Goal: Task Accomplishment & Management: Use online tool/utility

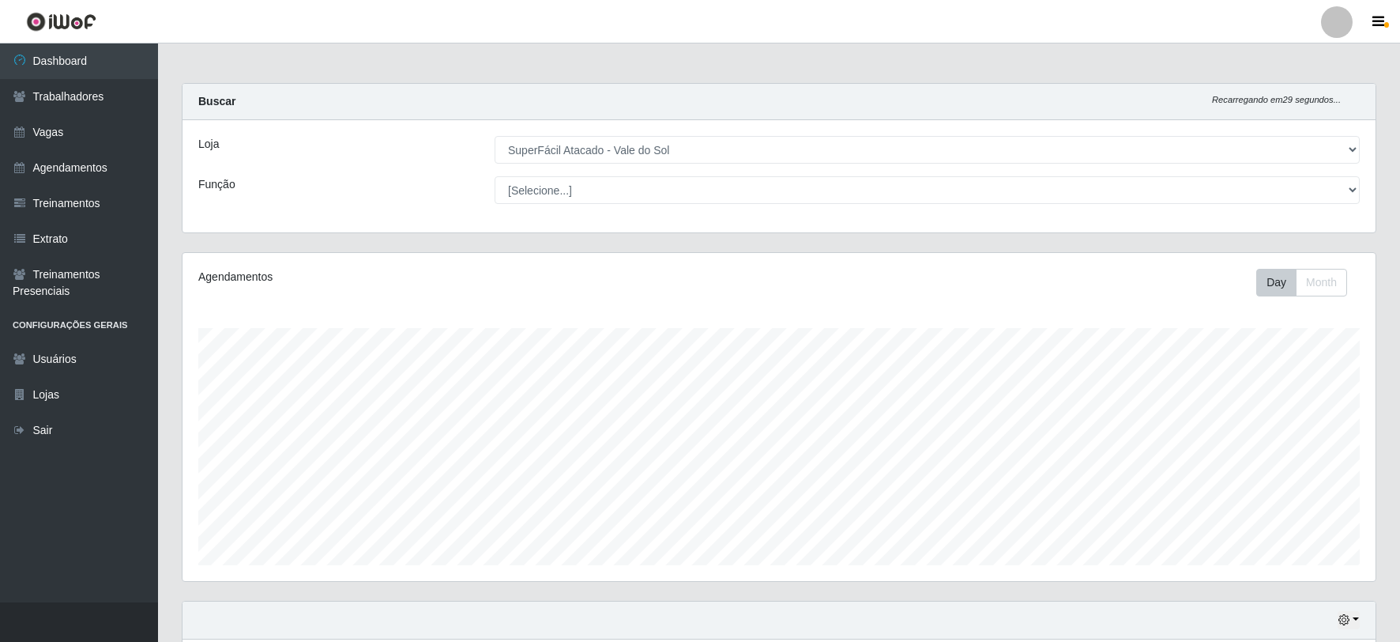
select select "502"
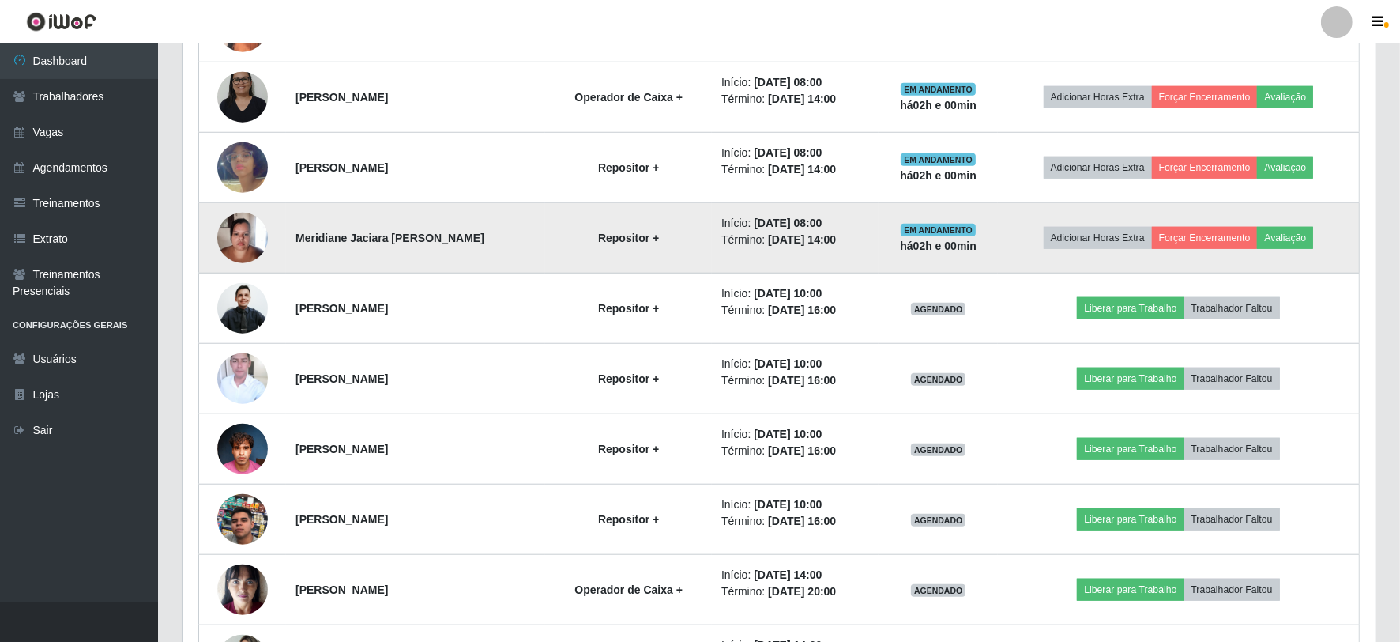
scroll to position [1492, 0]
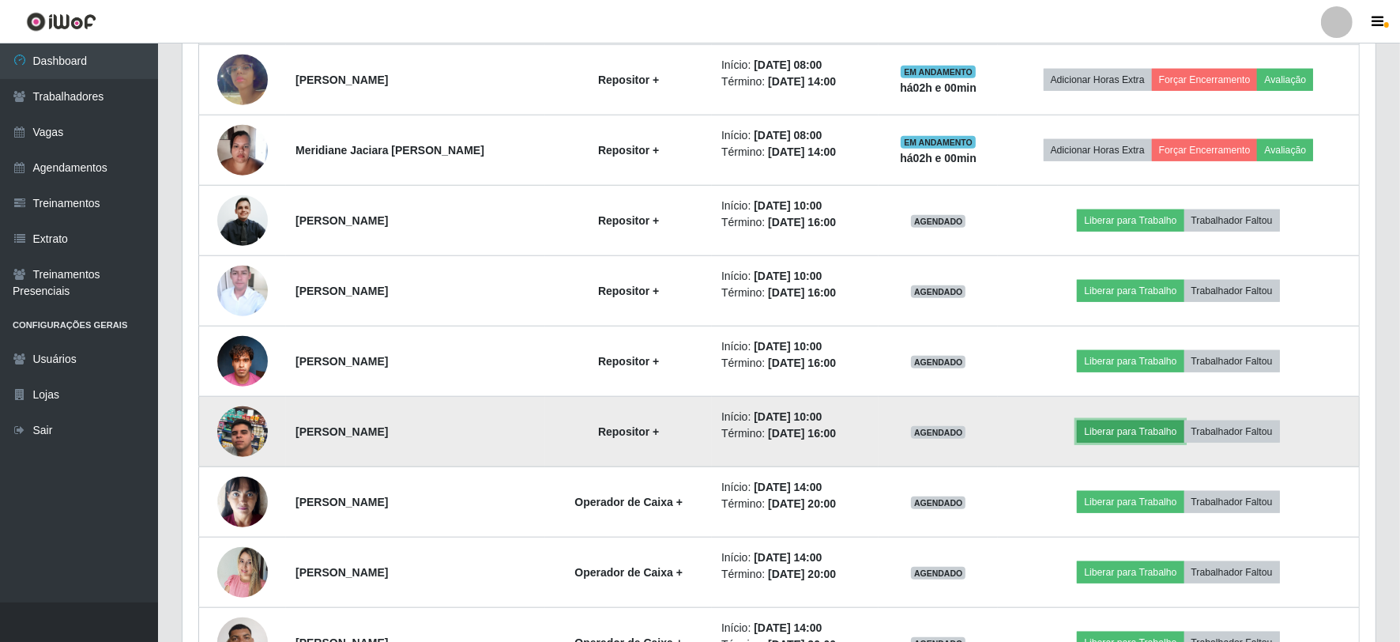
click at [1141, 428] on button "Liberar para Trabalho" at bounding box center [1130, 431] width 107 height 22
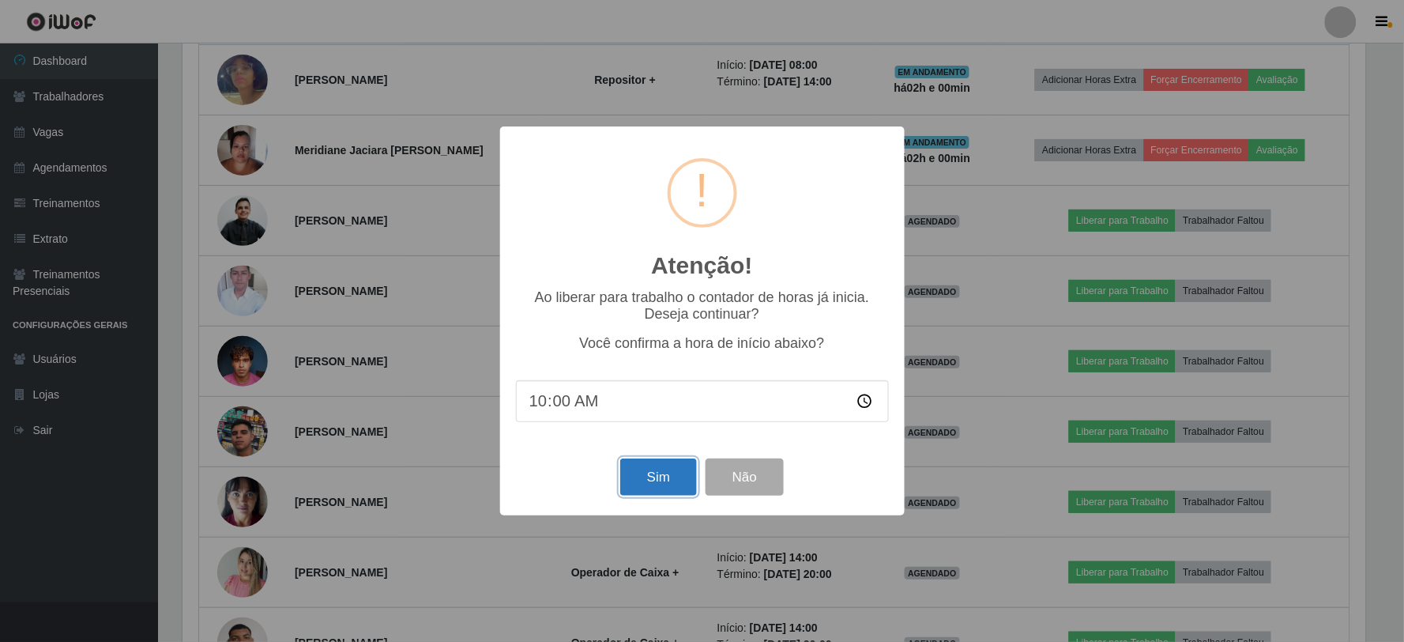
click at [658, 470] on button "Sim" at bounding box center [658, 476] width 77 height 37
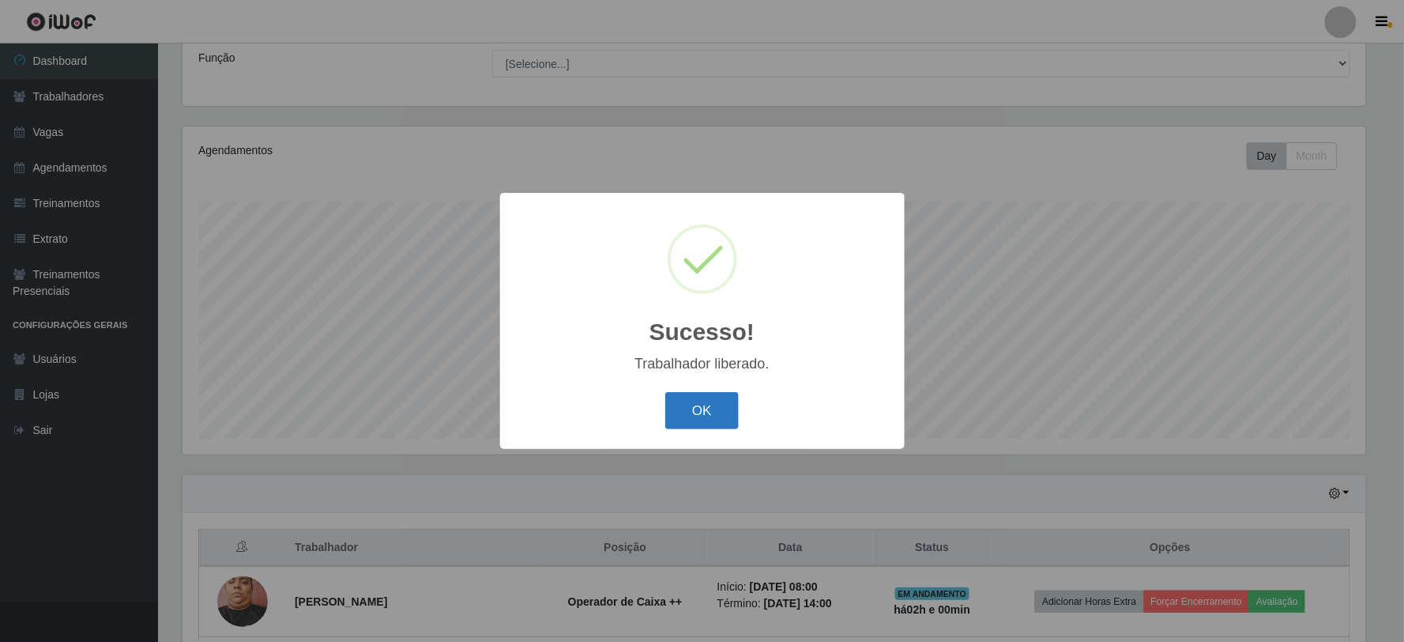
click at [691, 409] on button "OK" at bounding box center [701, 410] width 73 height 37
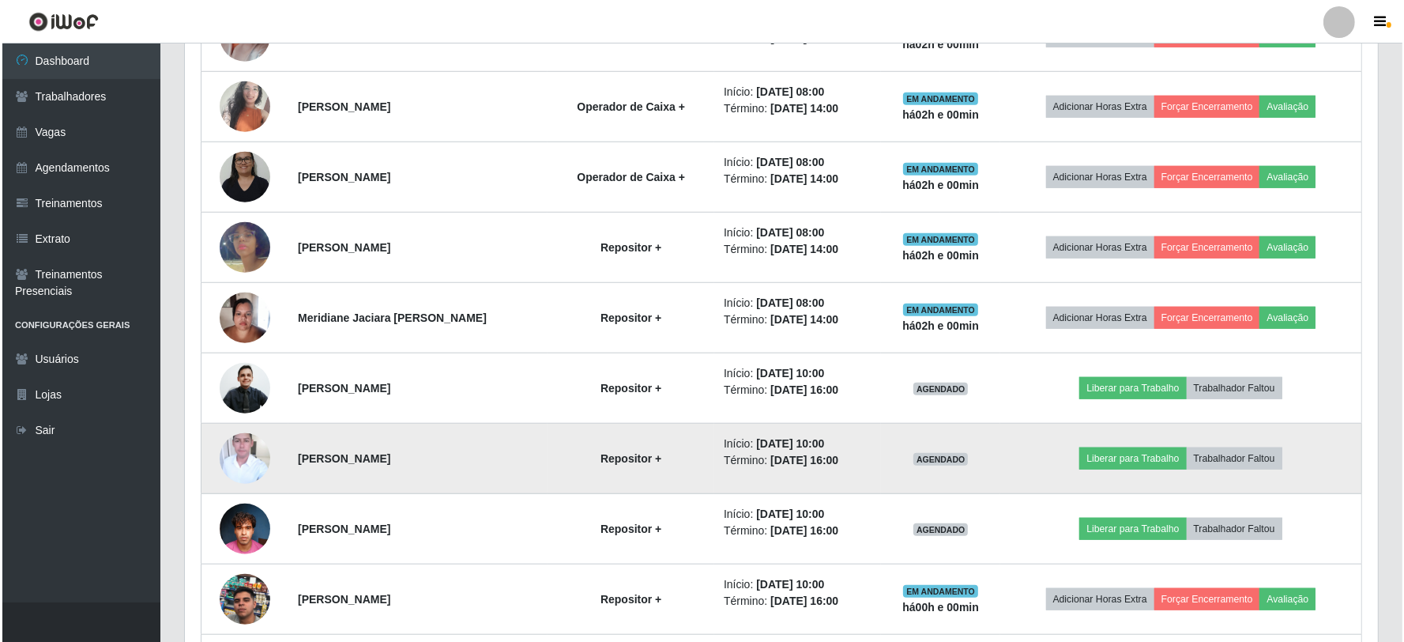
scroll to position [1355, 0]
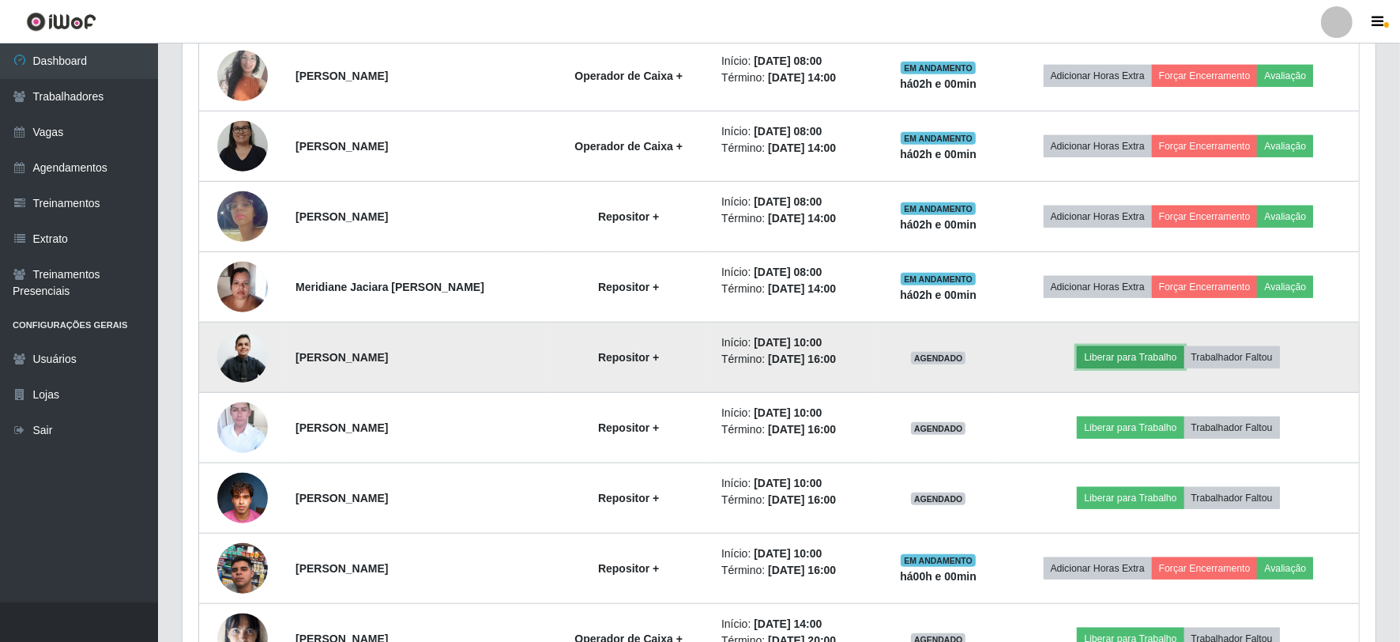
click at [1112, 352] on button "Liberar para Trabalho" at bounding box center [1130, 357] width 107 height 22
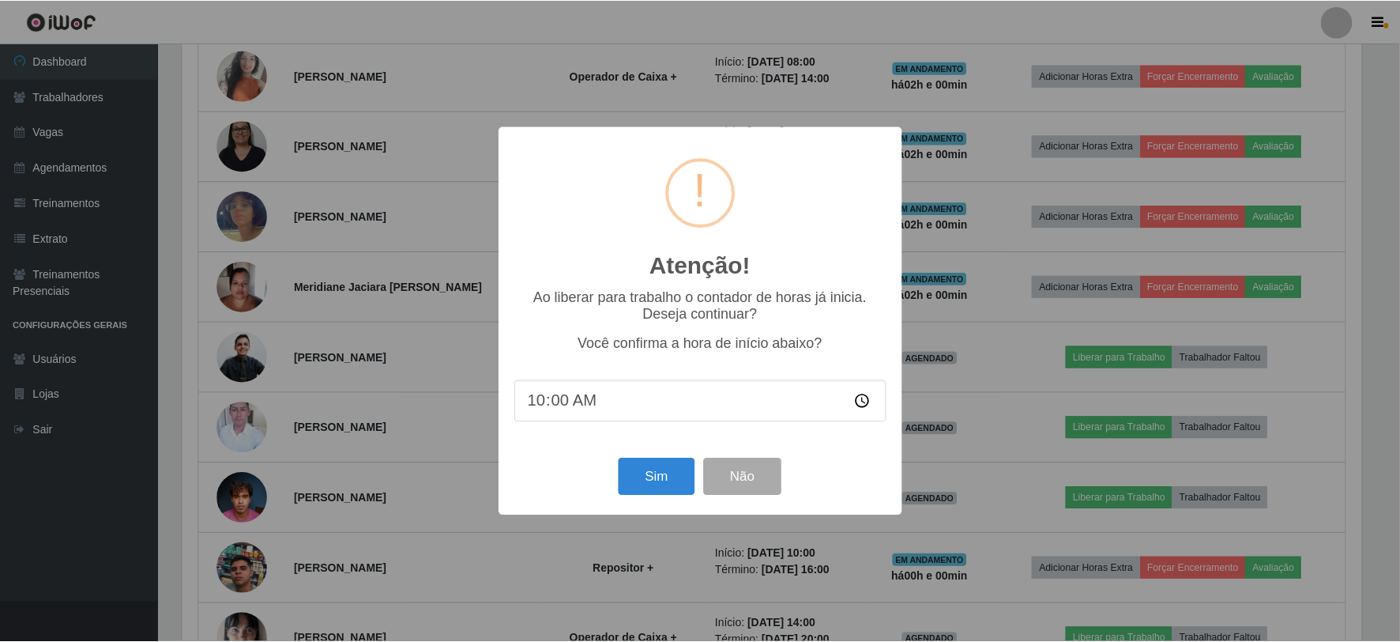
scroll to position [327, 1183]
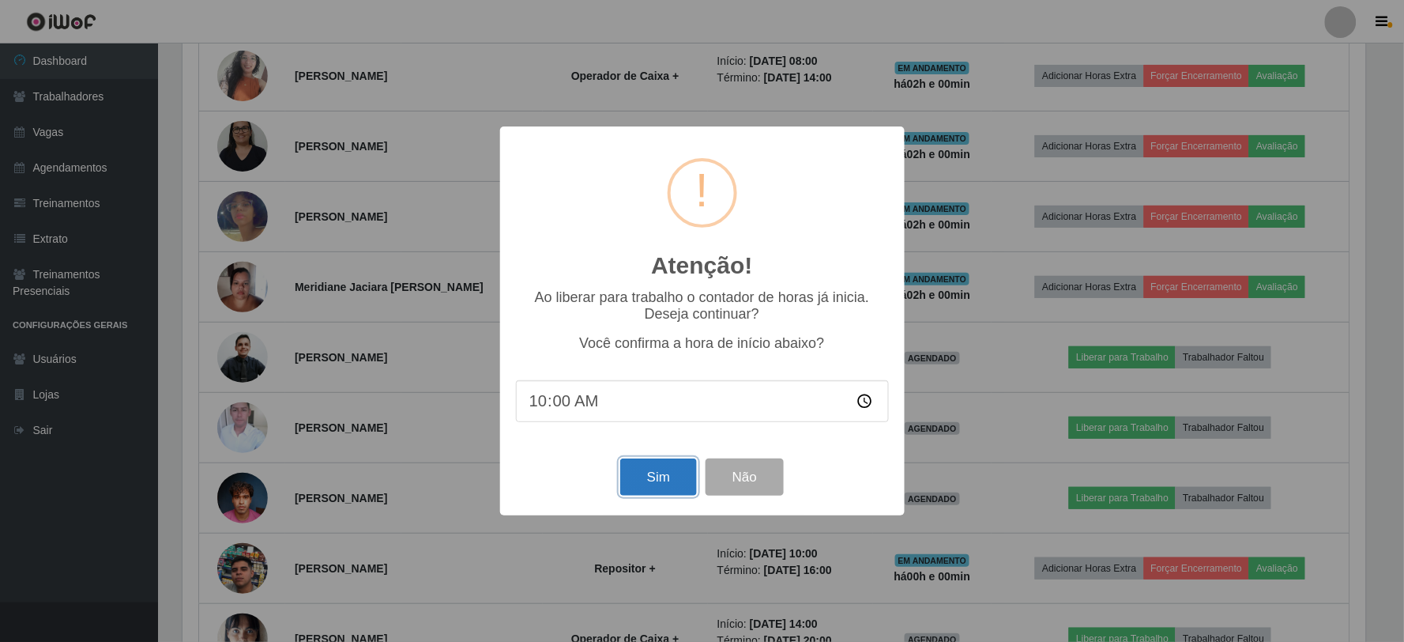
drag, startPoint x: 653, startPoint y: 470, endPoint x: 658, endPoint y: 480, distance: 10.6
click at [658, 478] on button "Sim" at bounding box center [658, 476] width 77 height 37
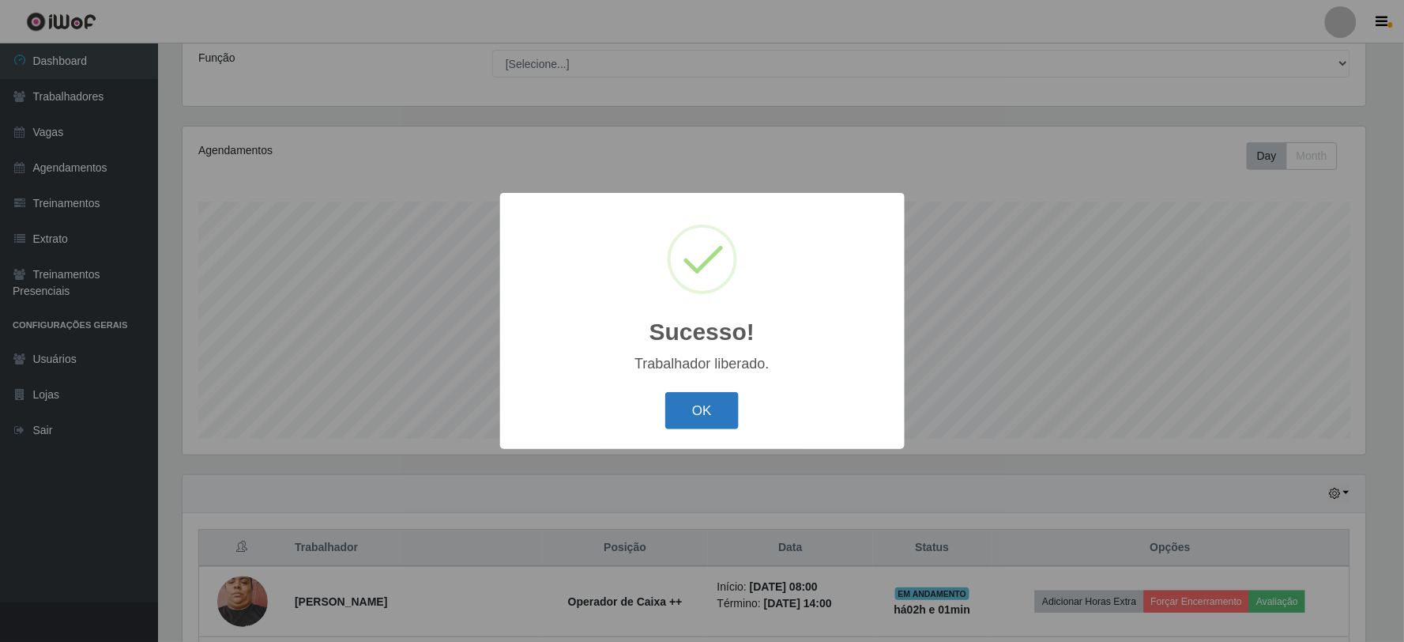
click at [691, 412] on button "OK" at bounding box center [701, 410] width 73 height 37
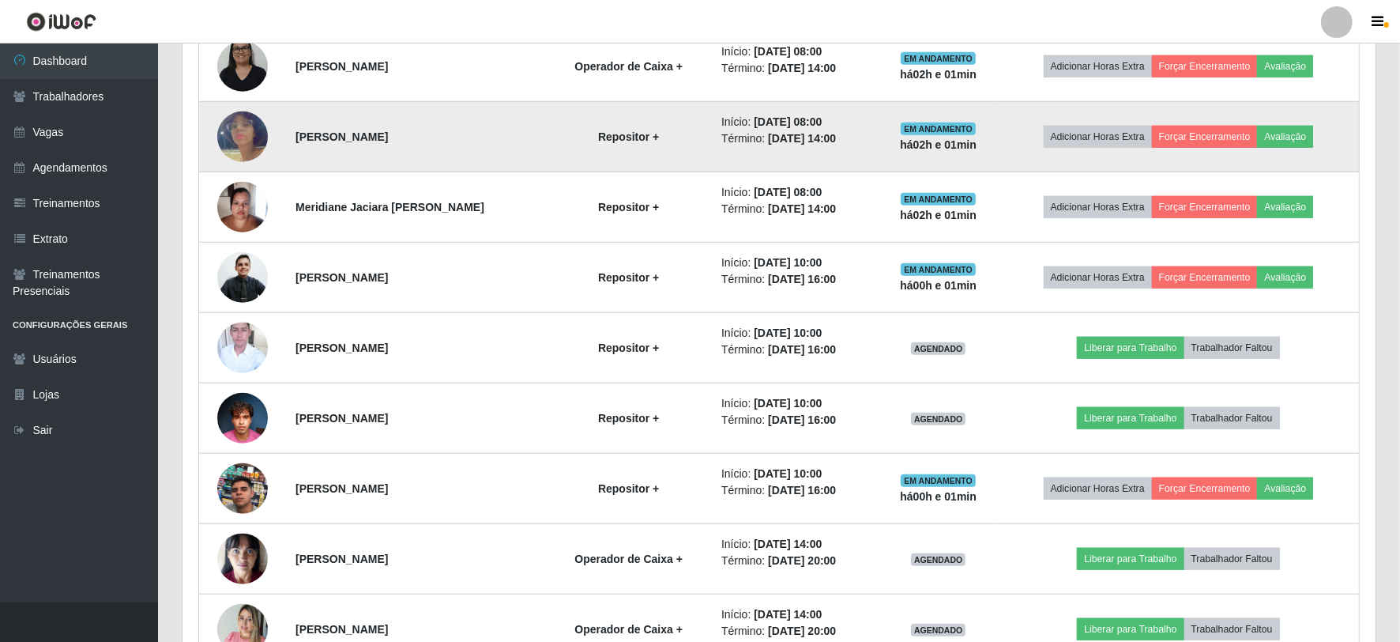
scroll to position [1531, 0]
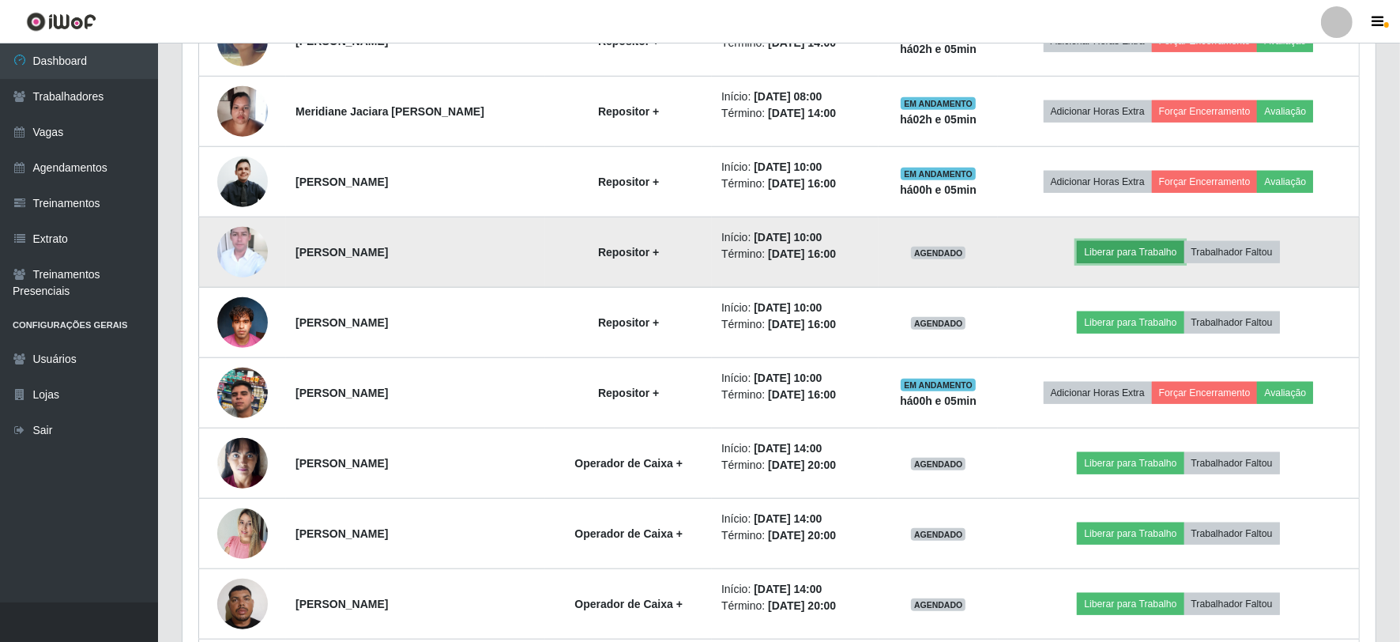
click at [1126, 256] on button "Liberar para Trabalho" at bounding box center [1130, 252] width 107 height 22
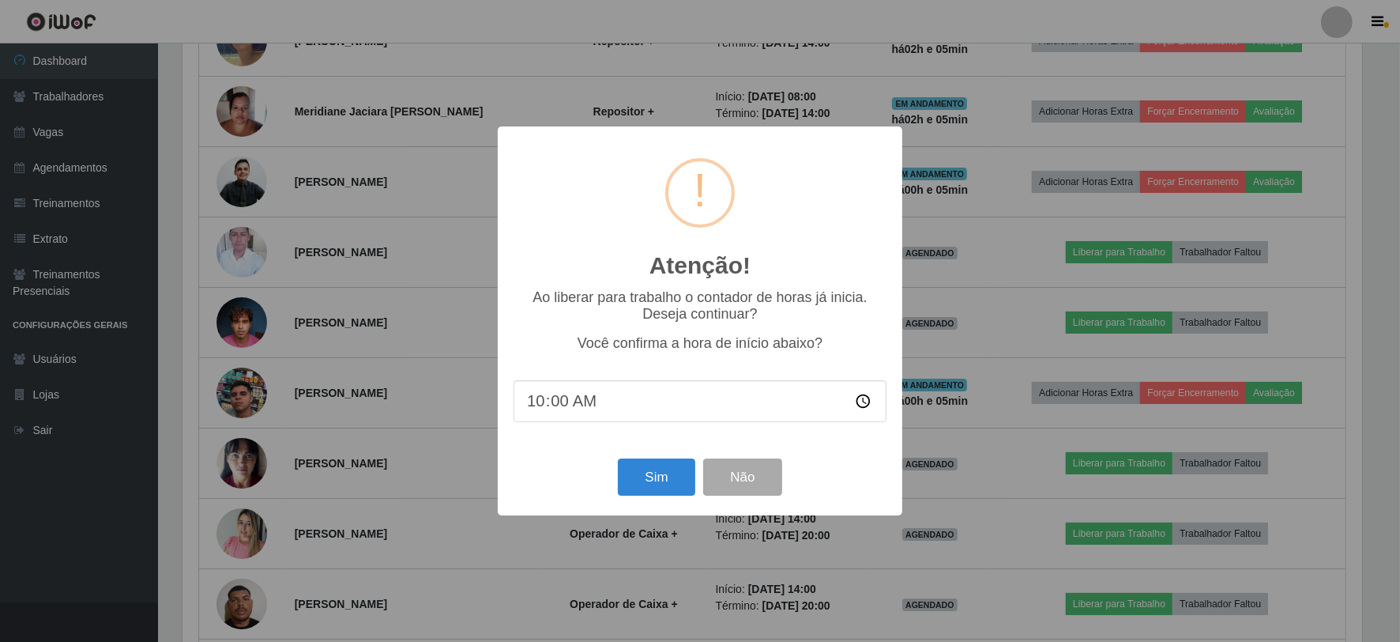
scroll to position [327, 1183]
click at [653, 468] on button "Sim" at bounding box center [658, 476] width 77 height 37
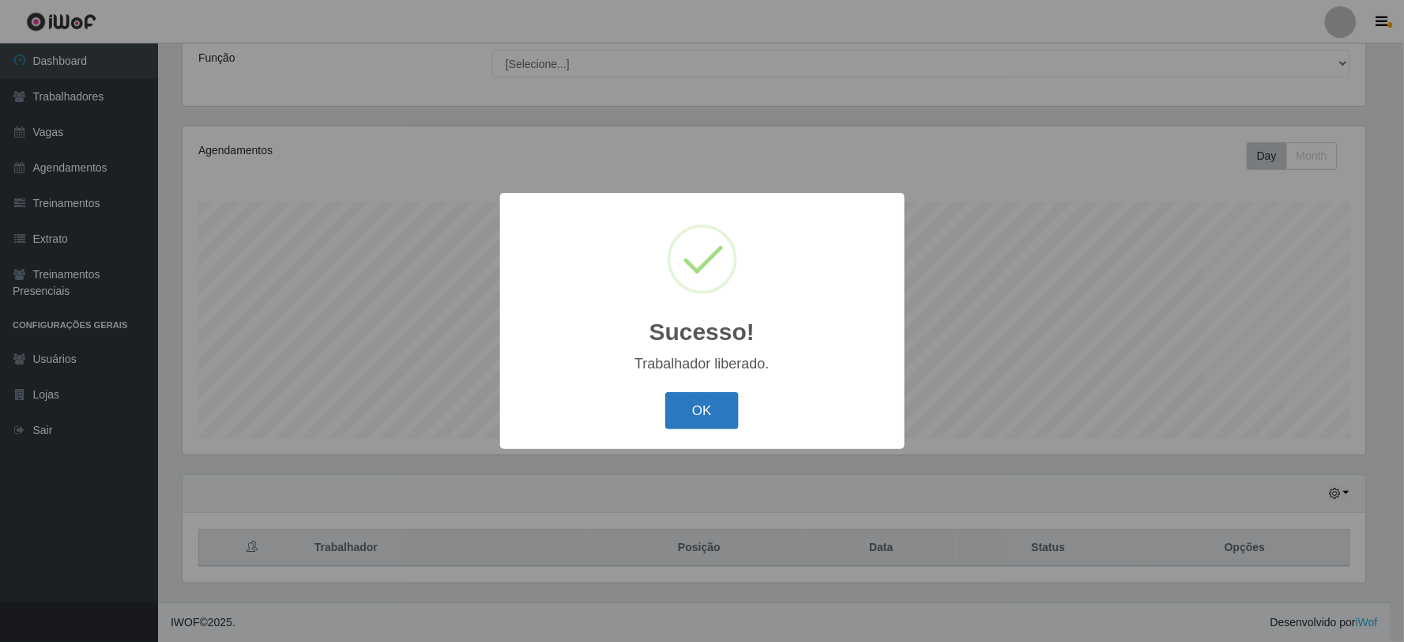
click at [699, 395] on button "OK" at bounding box center [701, 410] width 73 height 37
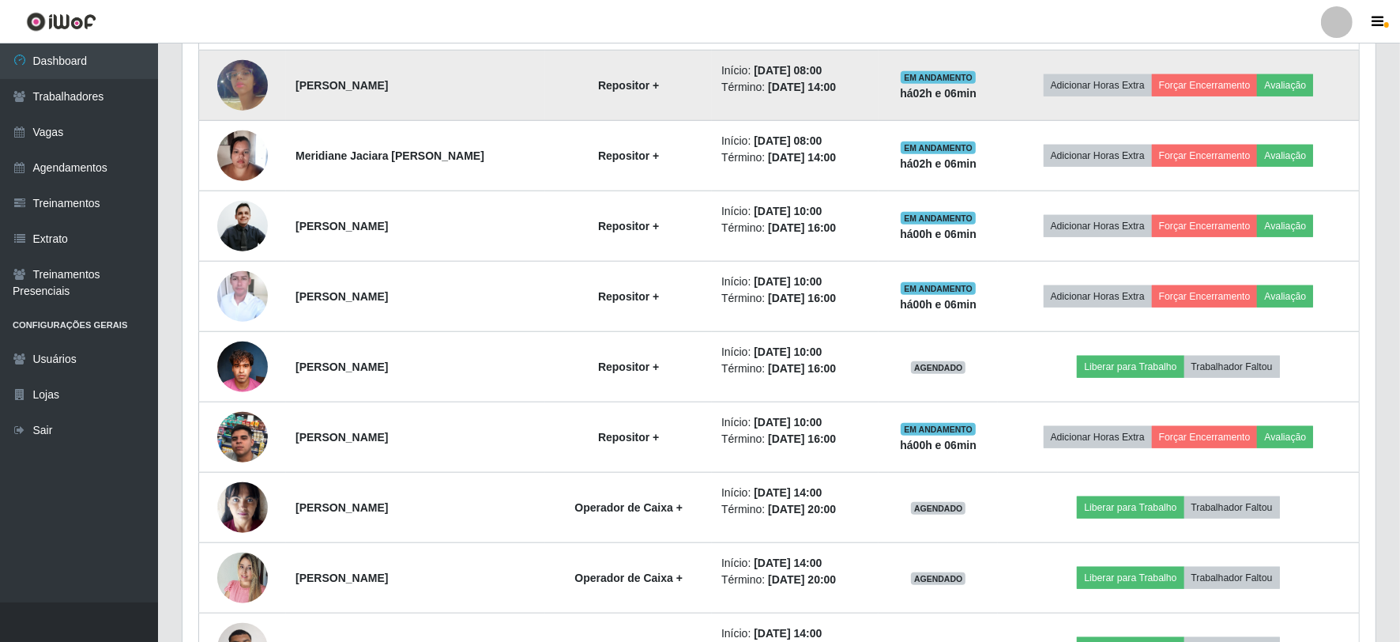
scroll to position [1492, 0]
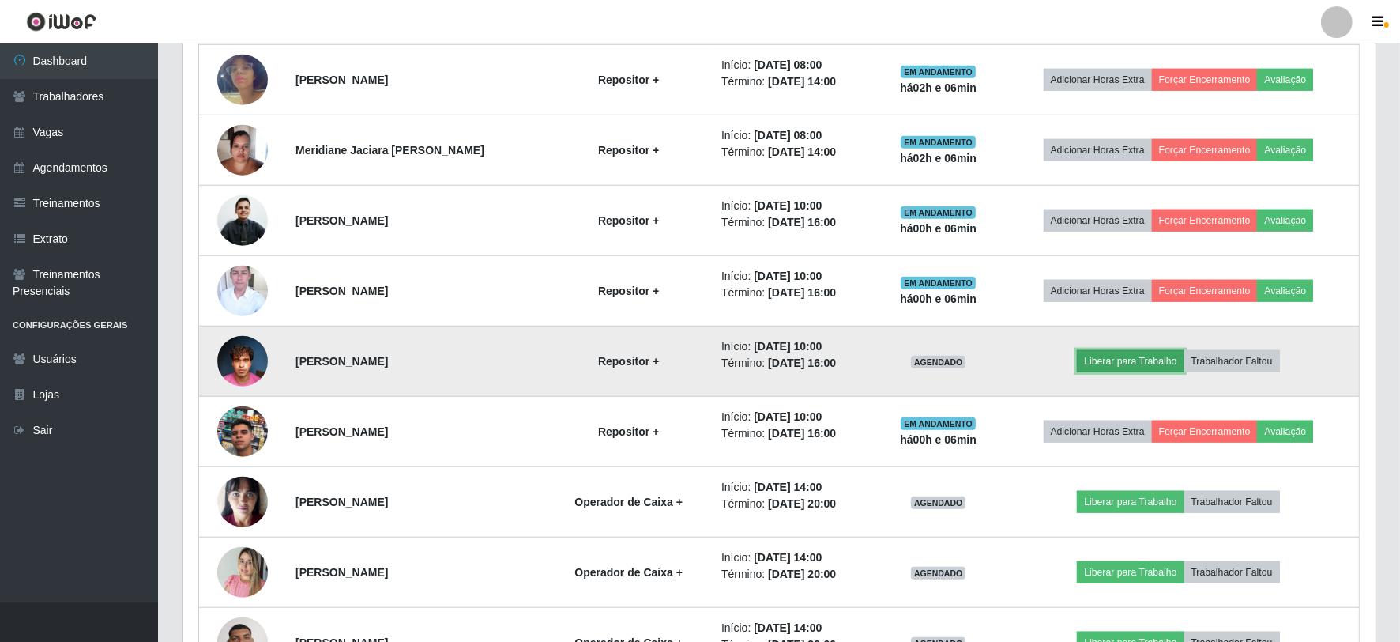
click at [1112, 360] on button "Liberar para Trabalho" at bounding box center [1130, 361] width 107 height 22
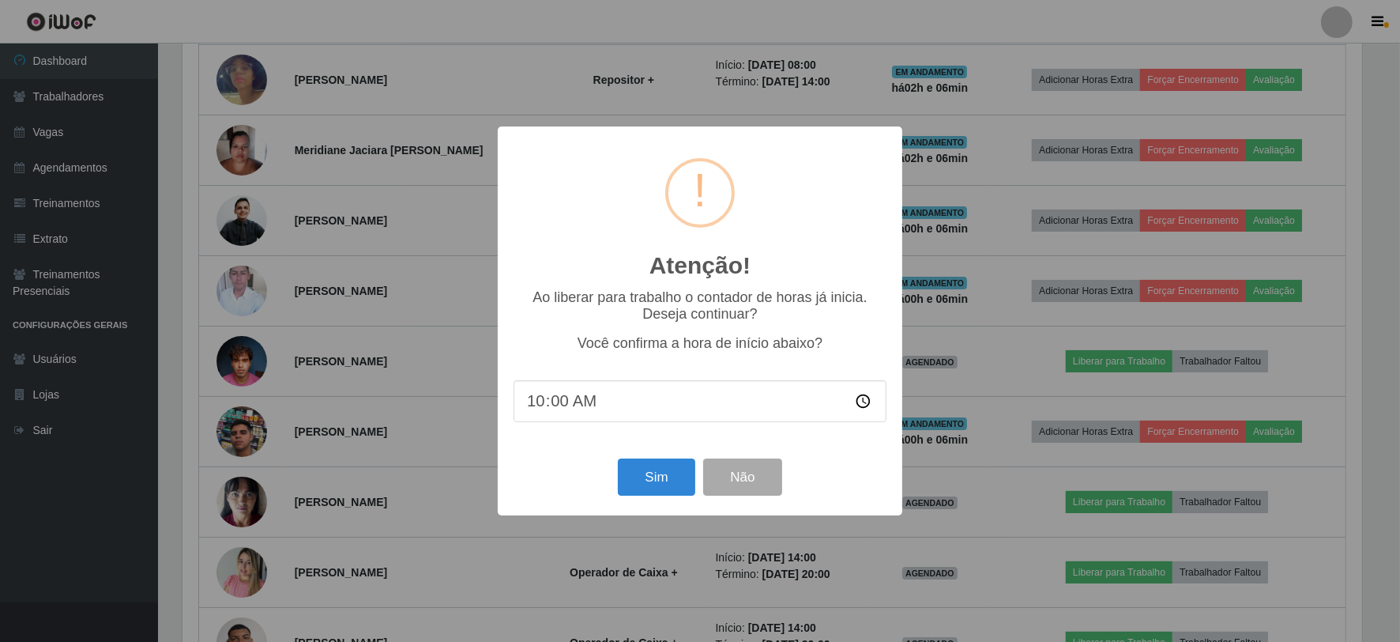
scroll to position [327, 1183]
click at [641, 474] on button "Sim" at bounding box center [658, 476] width 77 height 37
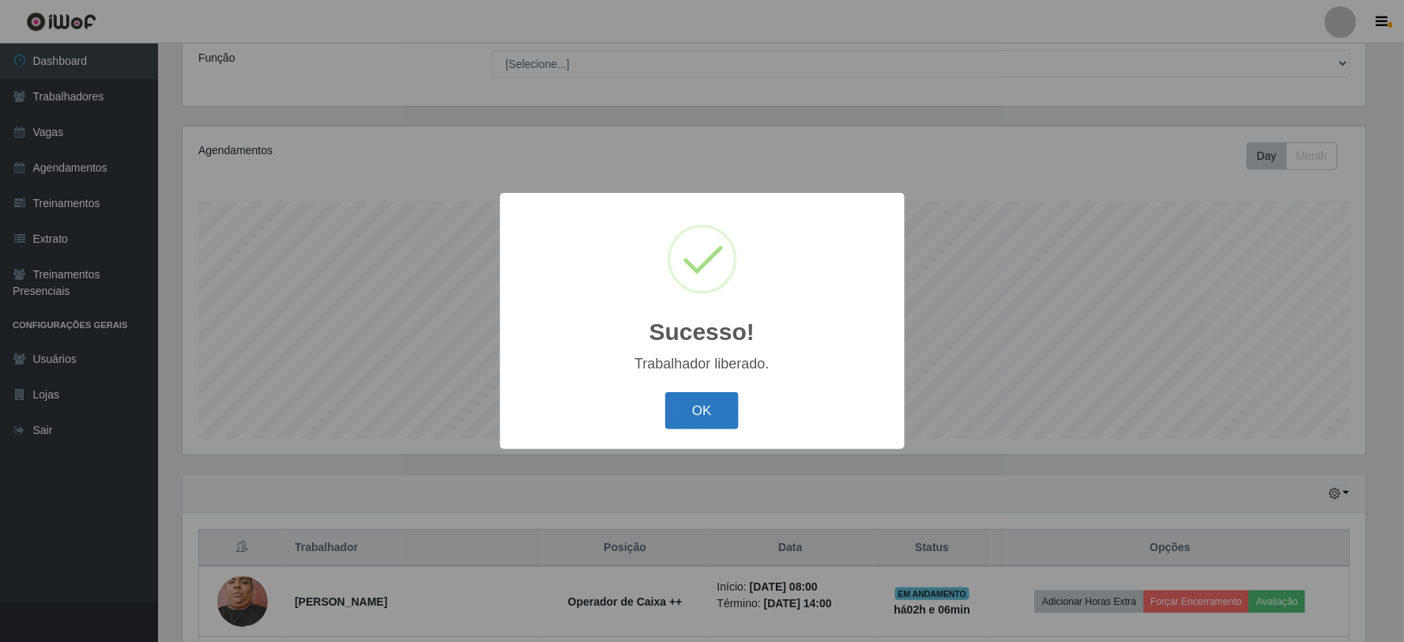
click at [688, 401] on button "OK" at bounding box center [701, 410] width 73 height 37
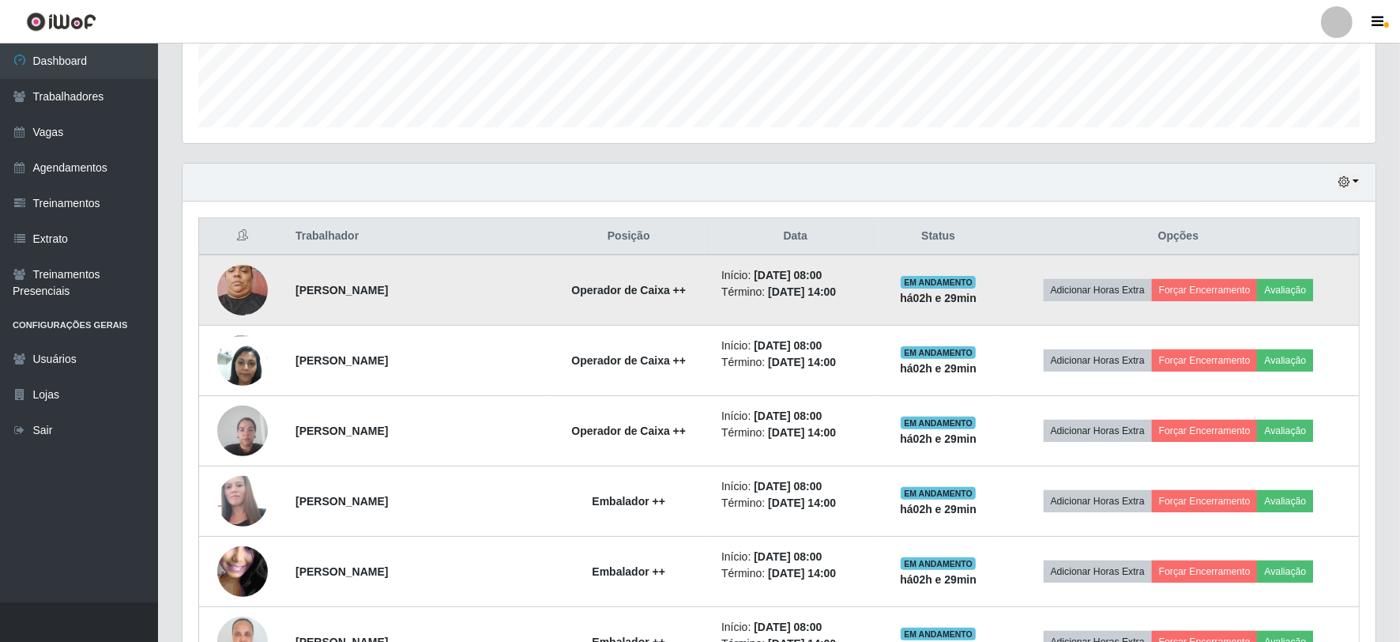
scroll to position [439, 0]
